Goal: Transaction & Acquisition: Purchase product/service

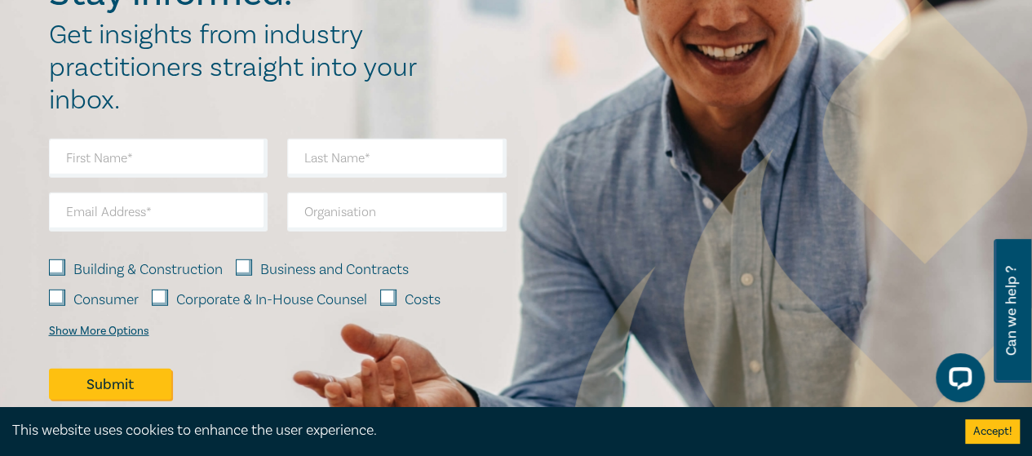
scroll to position [2122, 0]
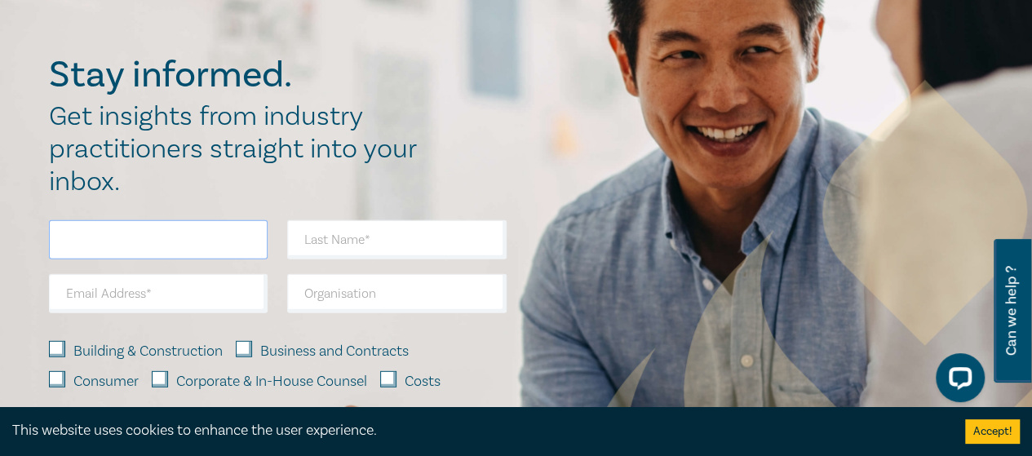
click at [62, 220] on input "text" at bounding box center [159, 239] width 220 height 39
click at [63, 220] on input "text" at bounding box center [159, 239] width 220 height 39
type input "Nijamudeen"
click at [302, 220] on input "text" at bounding box center [397, 239] width 220 height 39
type input "Sihabdeen"
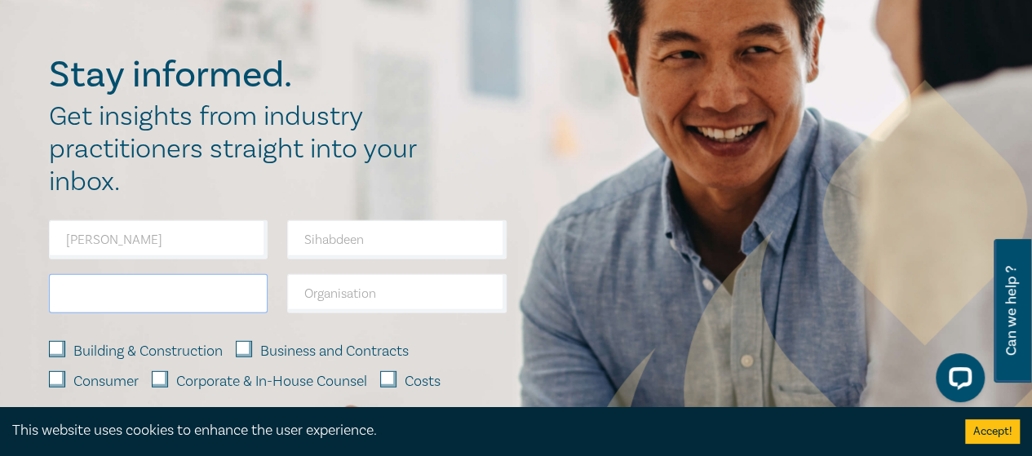
click at [63, 274] on input "email" at bounding box center [159, 293] width 220 height 39
type input "sihabdeennijamudeen""
click at [193, 274] on input "sihabdeennijamudeen"" at bounding box center [159, 293] width 220 height 39
type input "sihabdeennijamudeen@gmail.com"
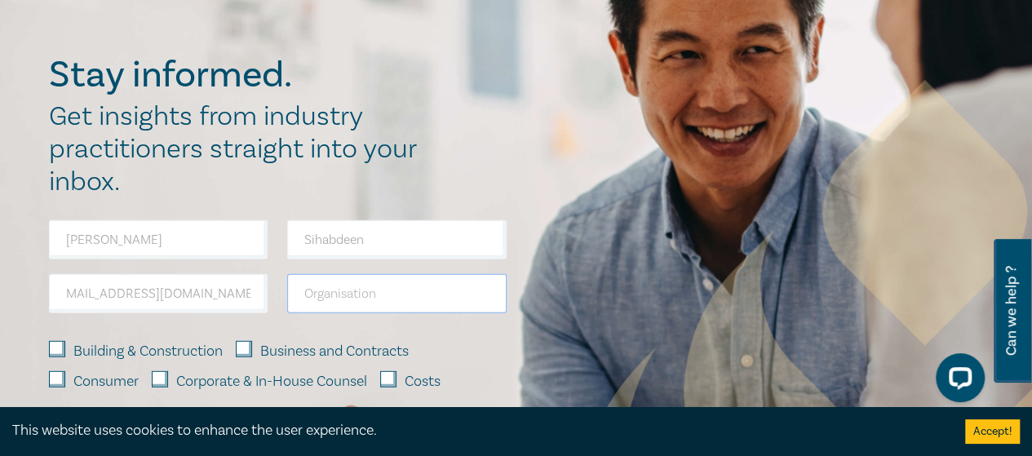
scroll to position [0, 0]
click at [304, 274] on input "text" at bounding box center [397, 293] width 220 height 39
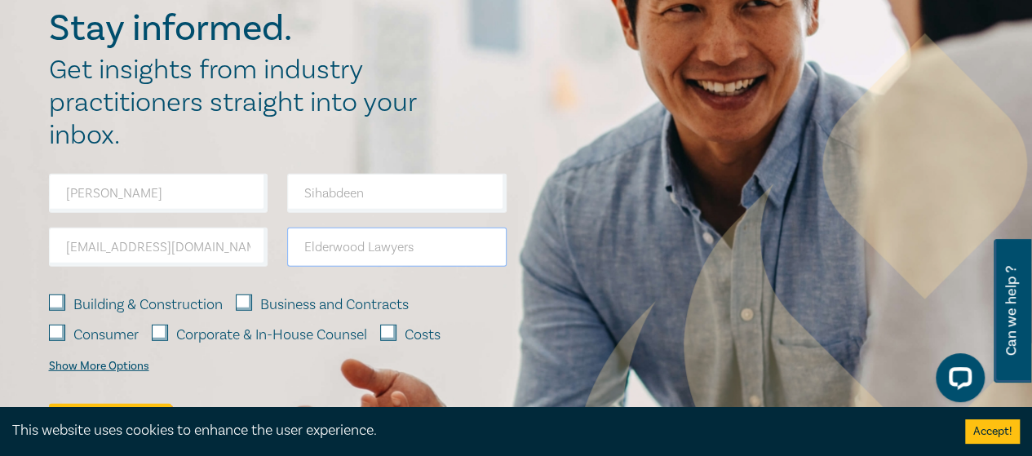
scroll to position [2204, 0]
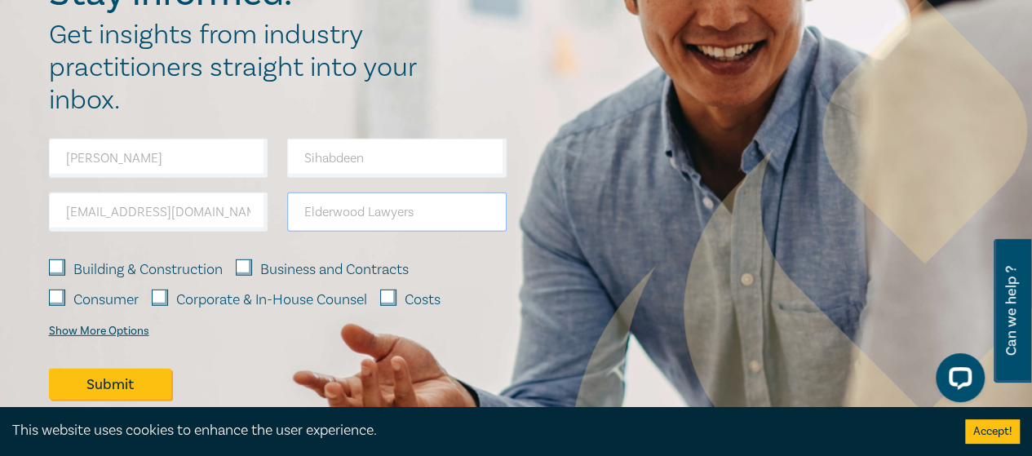
type input "Elderwood Lawyers"
click at [56, 260] on input "Building & Construction" at bounding box center [57, 268] width 16 height 16
checkbox input "true"
click at [246, 260] on input "Business and Contracts" at bounding box center [244, 268] width 16 height 16
checkbox input "true"
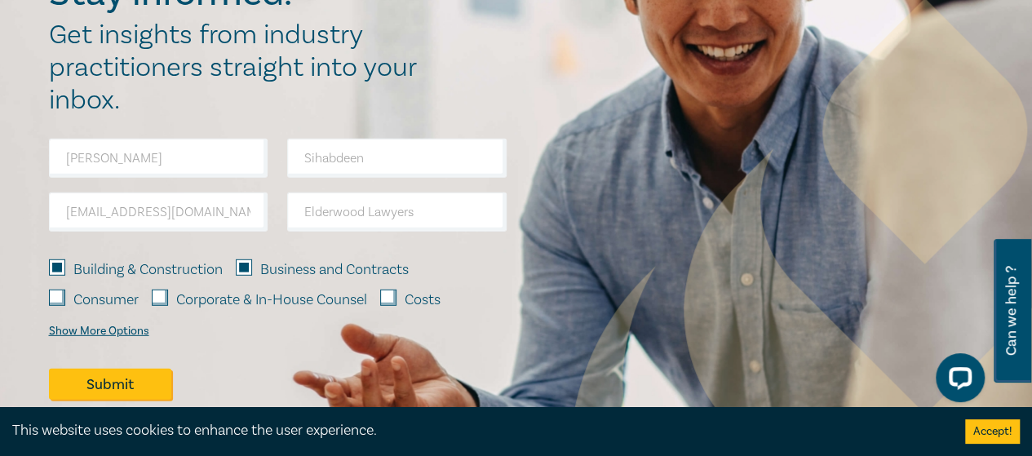
click at [58, 290] on input "Consumer" at bounding box center [57, 298] width 16 height 16
checkbox input "true"
click at [166, 290] on input "Corporate & In-House Counsel" at bounding box center [160, 298] width 16 height 16
checkbox input "true"
click at [390, 290] on input "Costs" at bounding box center [388, 298] width 16 height 16
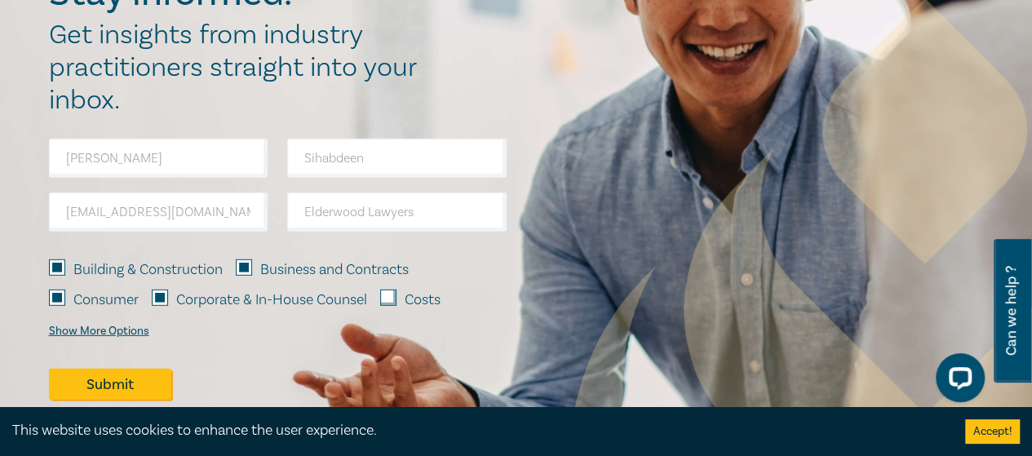
checkbox input "true"
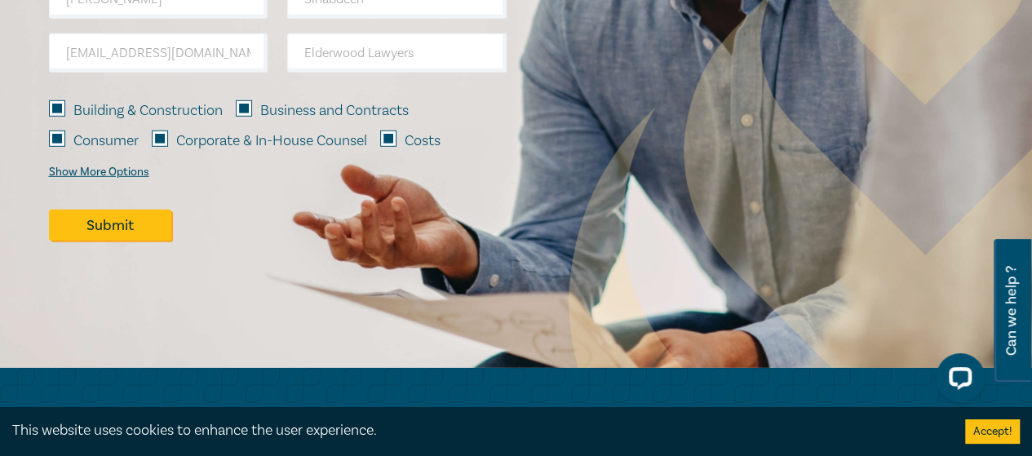
scroll to position [2367, 0]
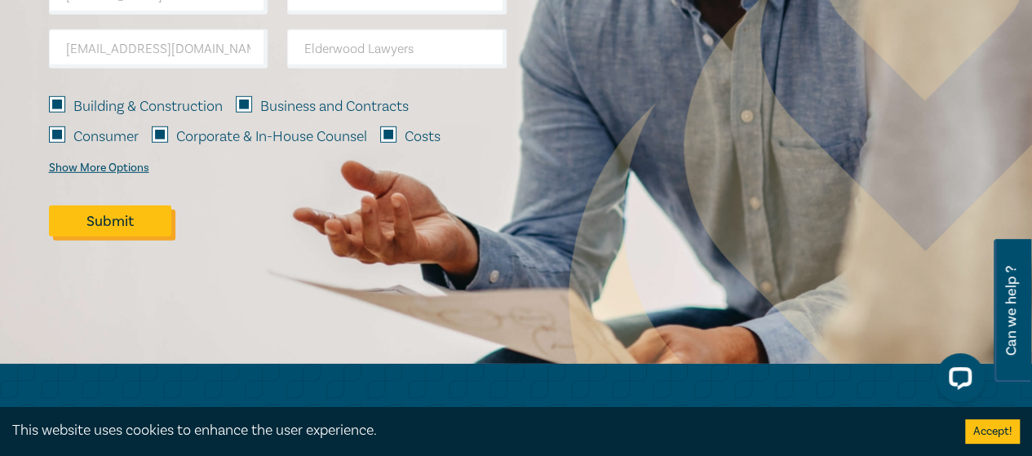
click at [116, 206] on button "Submit" at bounding box center [110, 221] width 122 height 31
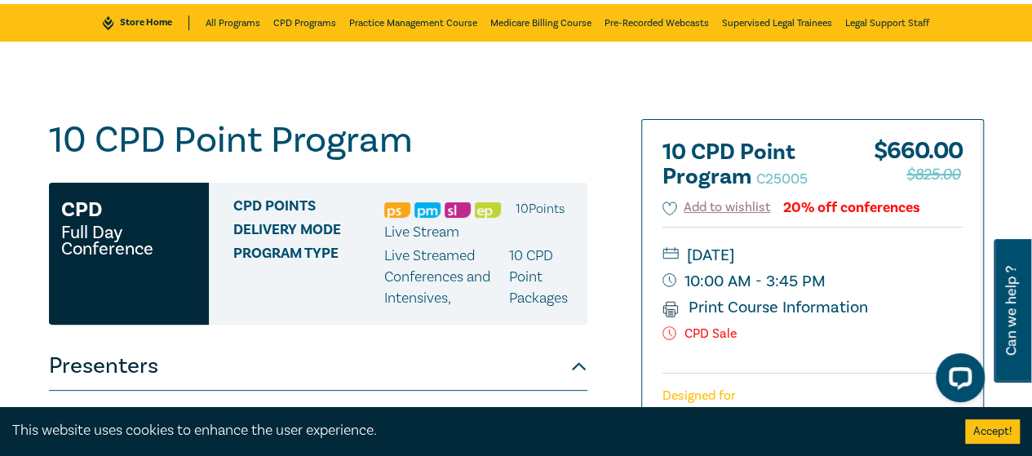
scroll to position [0, 0]
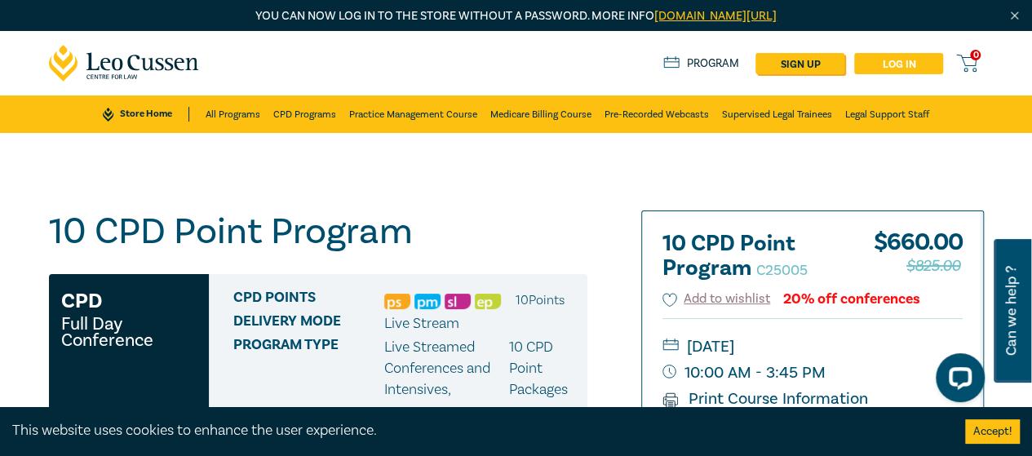
click at [911, 64] on link "Log in" at bounding box center [899, 63] width 89 height 21
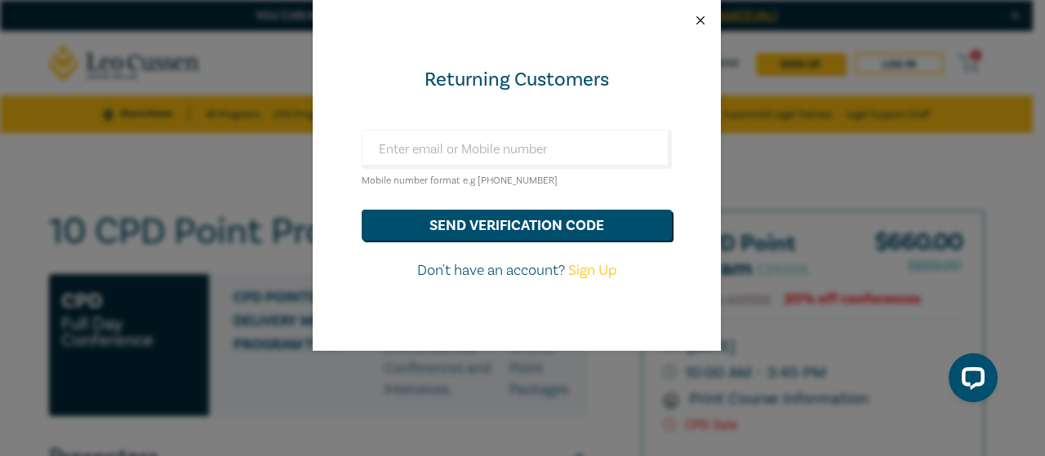
click at [701, 18] on button "Close" at bounding box center [700, 20] width 15 height 15
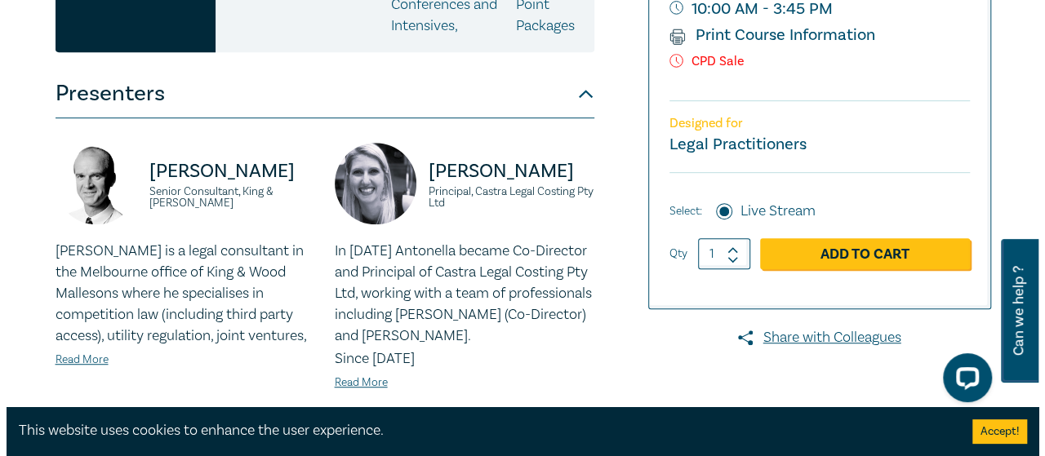
scroll to position [408, 0]
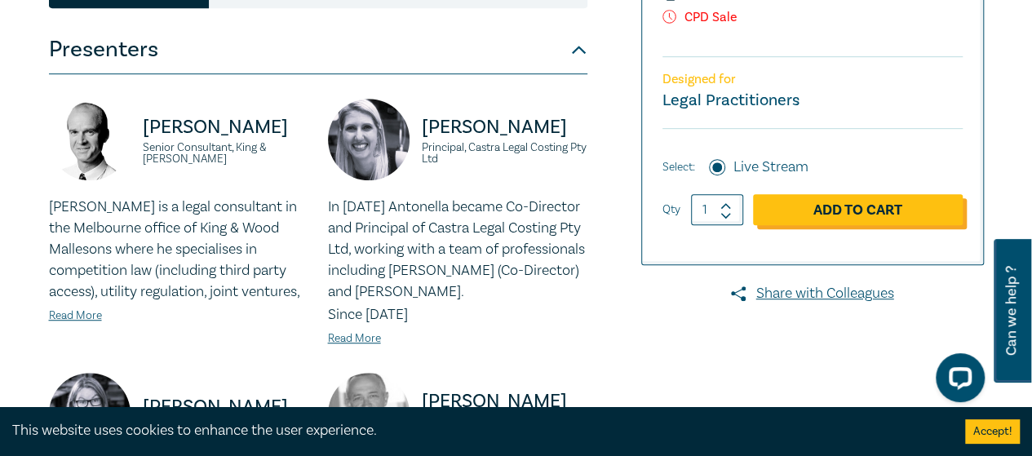
click at [808, 208] on link "Add to Cart" at bounding box center [858, 209] width 210 height 31
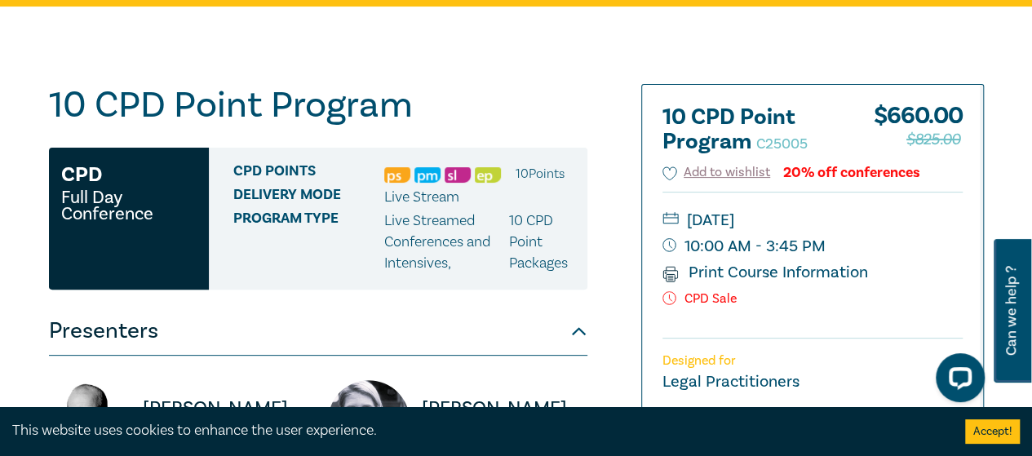
scroll to position [163, 0]
